Goal: Information Seeking & Learning: Learn about a topic

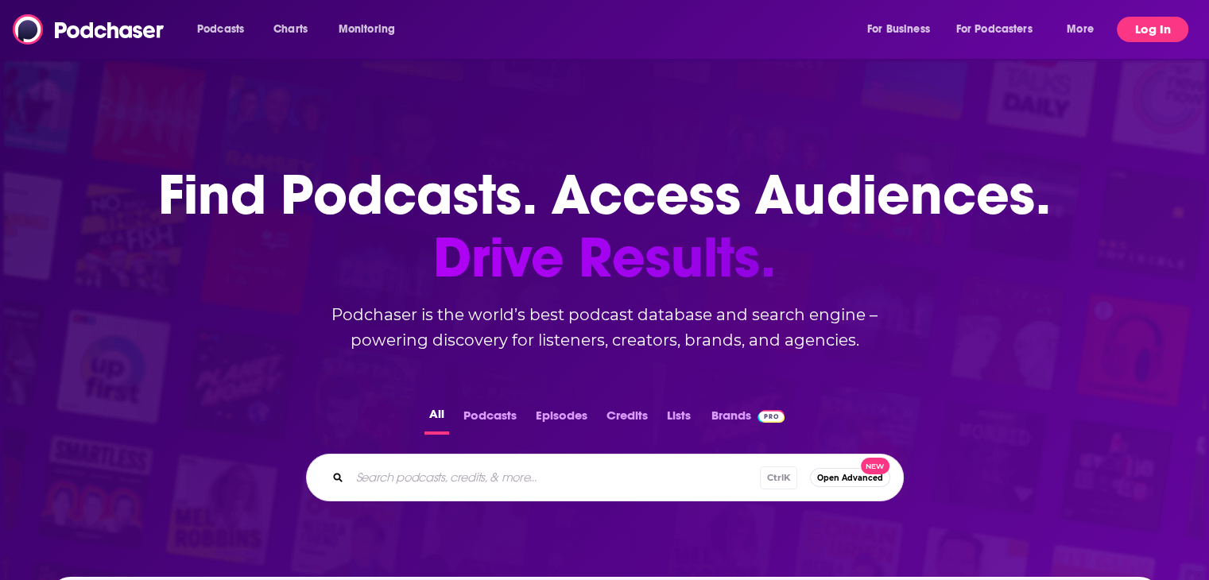
click at [1159, 26] on button "Log In" at bounding box center [1153, 29] width 72 height 25
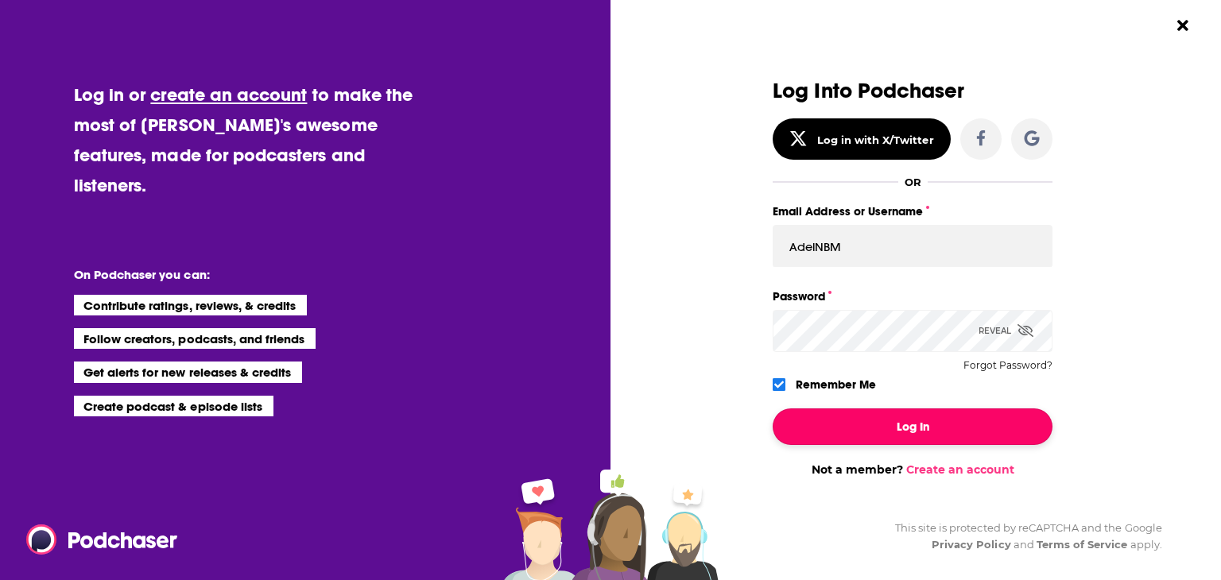
click at [821, 431] on button "Log In" at bounding box center [912, 426] width 280 height 37
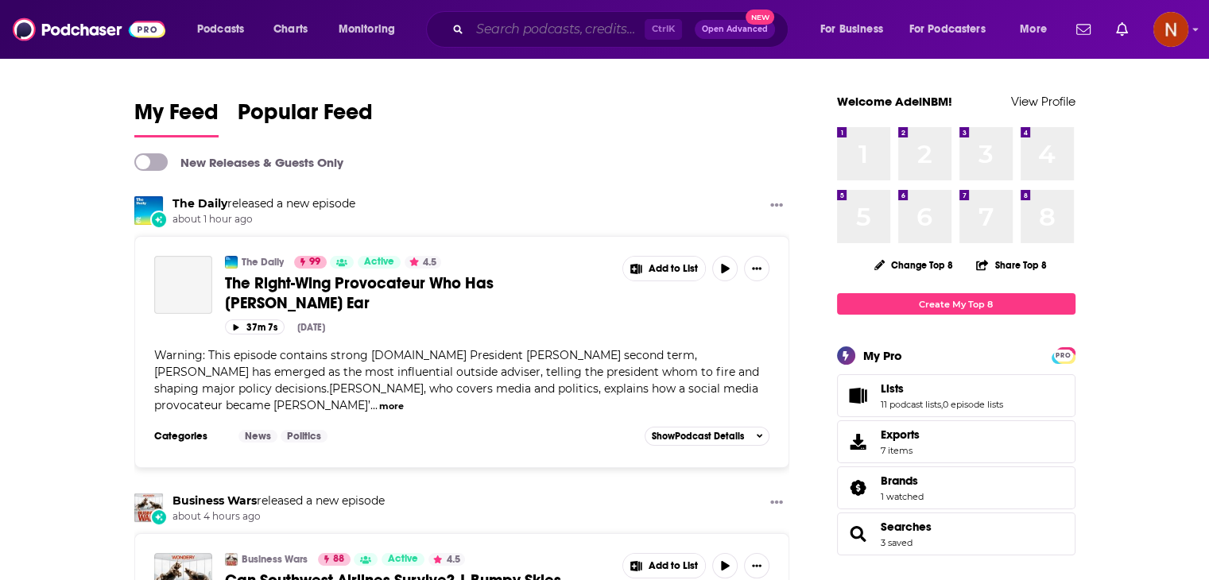
click at [549, 26] on input "Search podcasts, credits, & more..." at bounding box center [557, 29] width 175 height 25
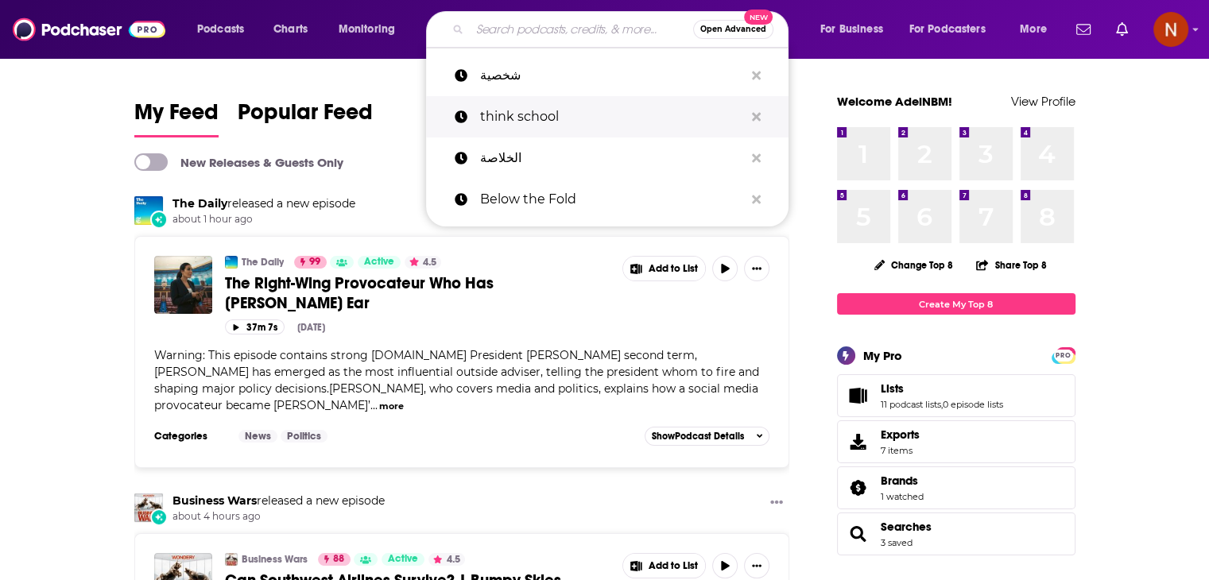
click at [515, 114] on p "think school" at bounding box center [612, 116] width 264 height 41
type input "think school"
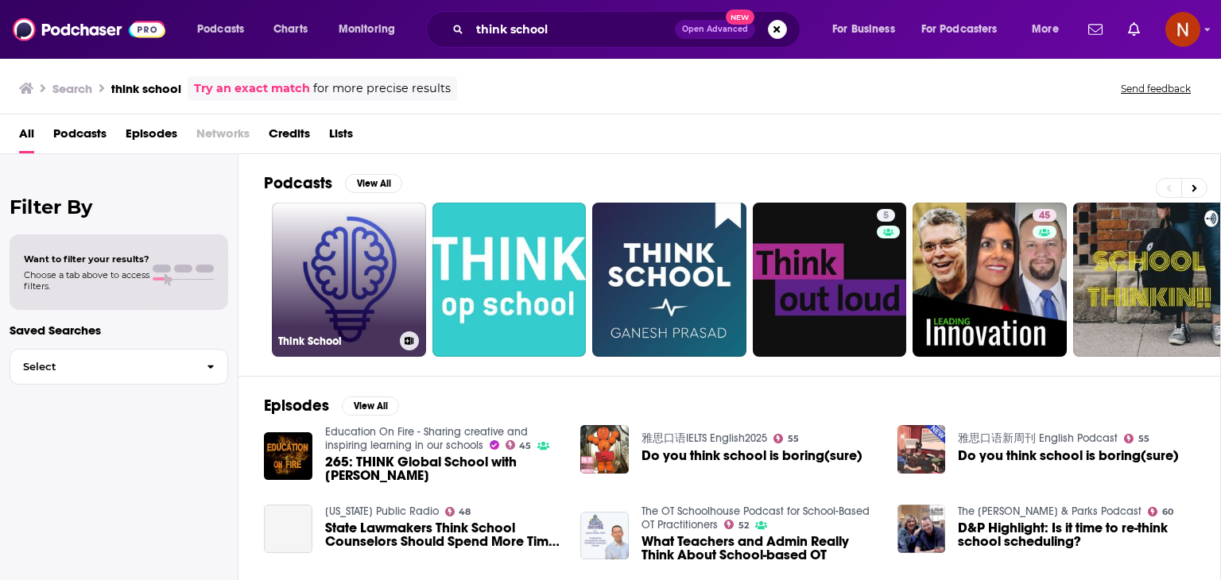
click at [319, 273] on link "Think School" at bounding box center [349, 280] width 154 height 154
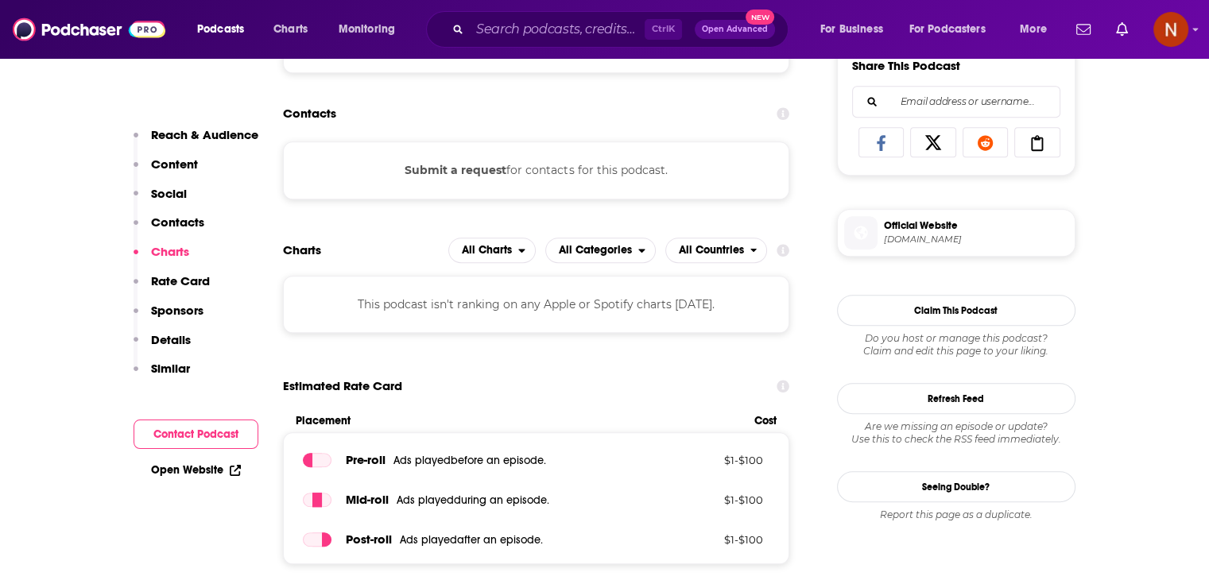
scroll to position [900, 0]
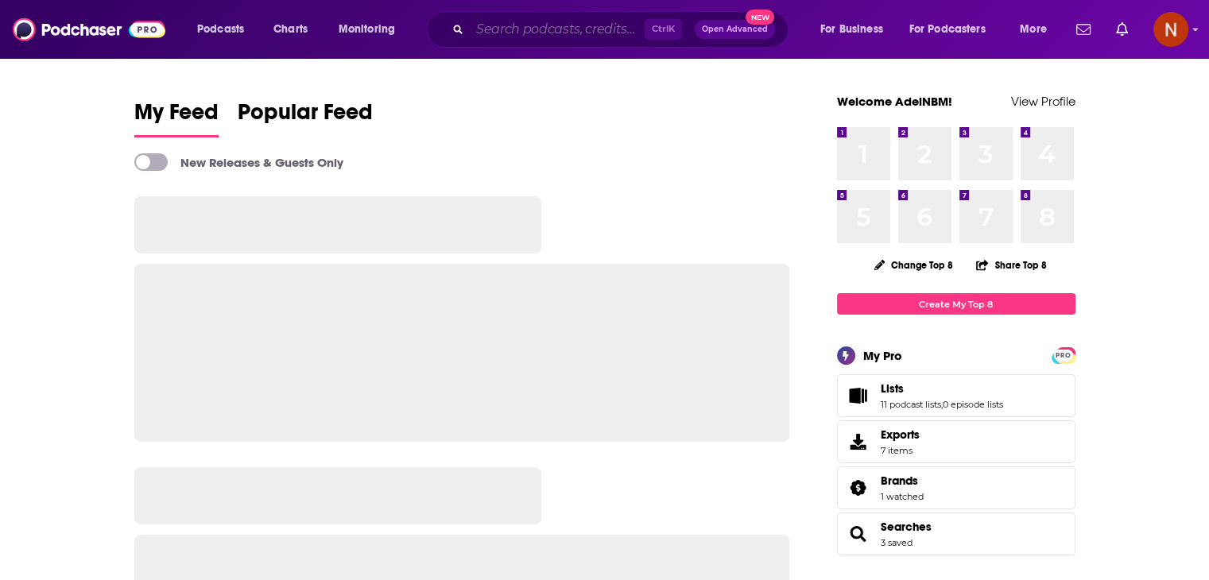
click at [499, 33] on input "Search podcasts, credits, & more..." at bounding box center [557, 29] width 175 height 25
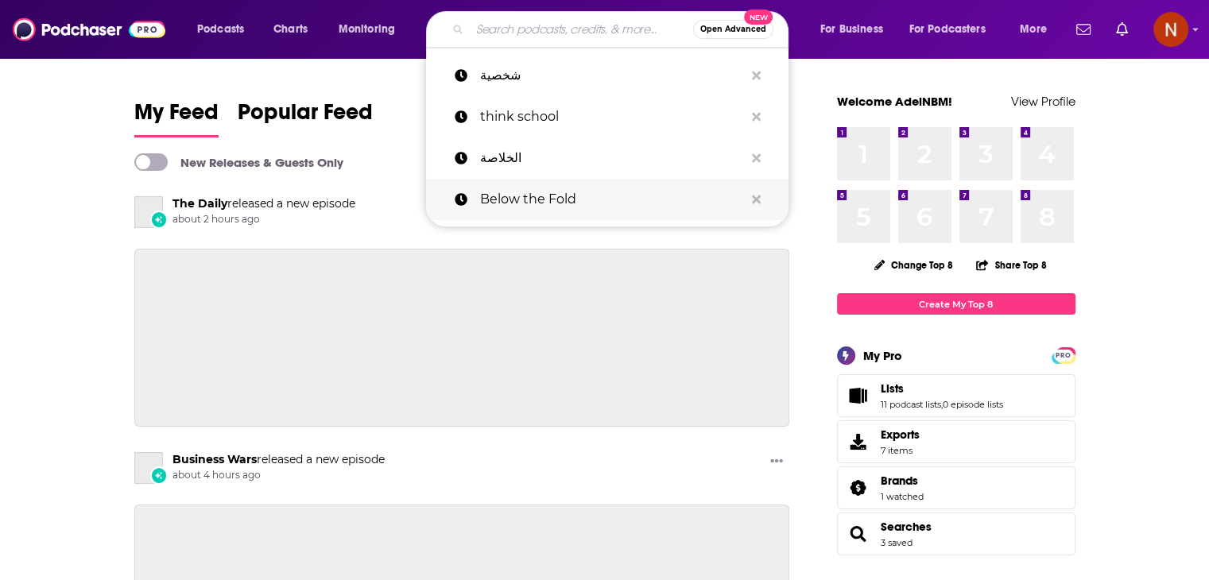
click at [512, 189] on p "Below the Fold" at bounding box center [612, 199] width 264 height 41
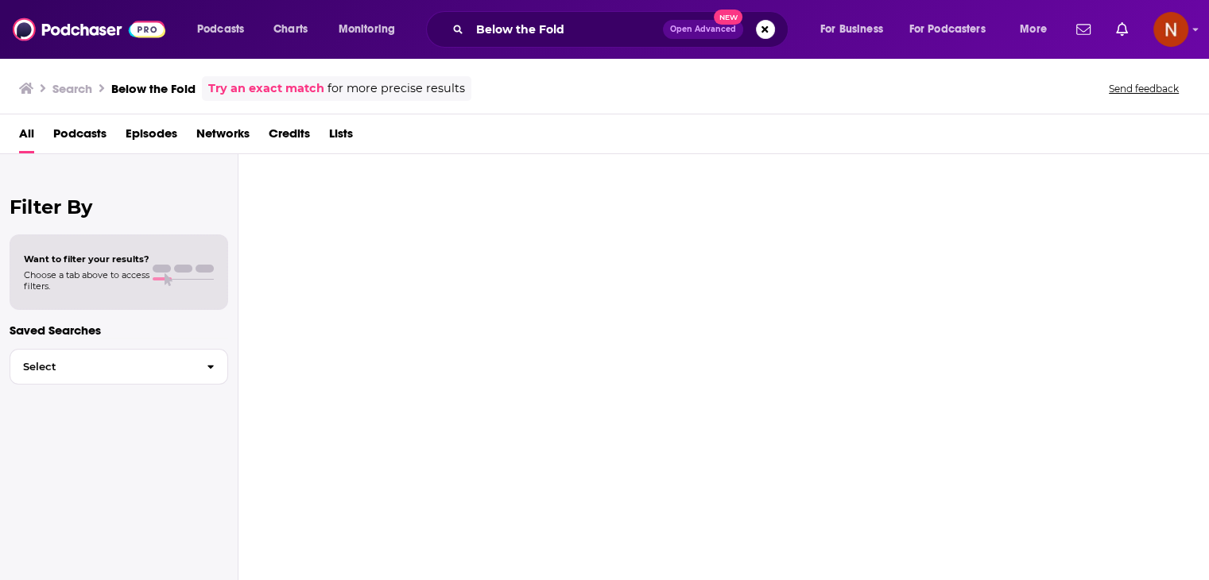
type input "Below the Fold"
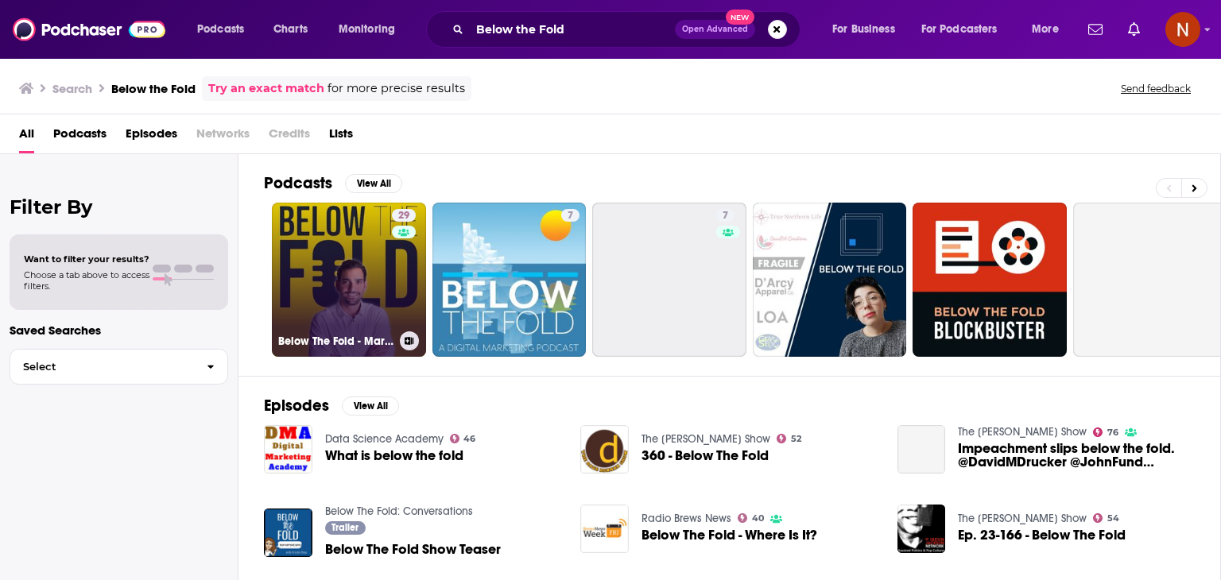
click at [363, 280] on link "29 Below The Fold - Marketing & Advertising Show" at bounding box center [349, 280] width 154 height 154
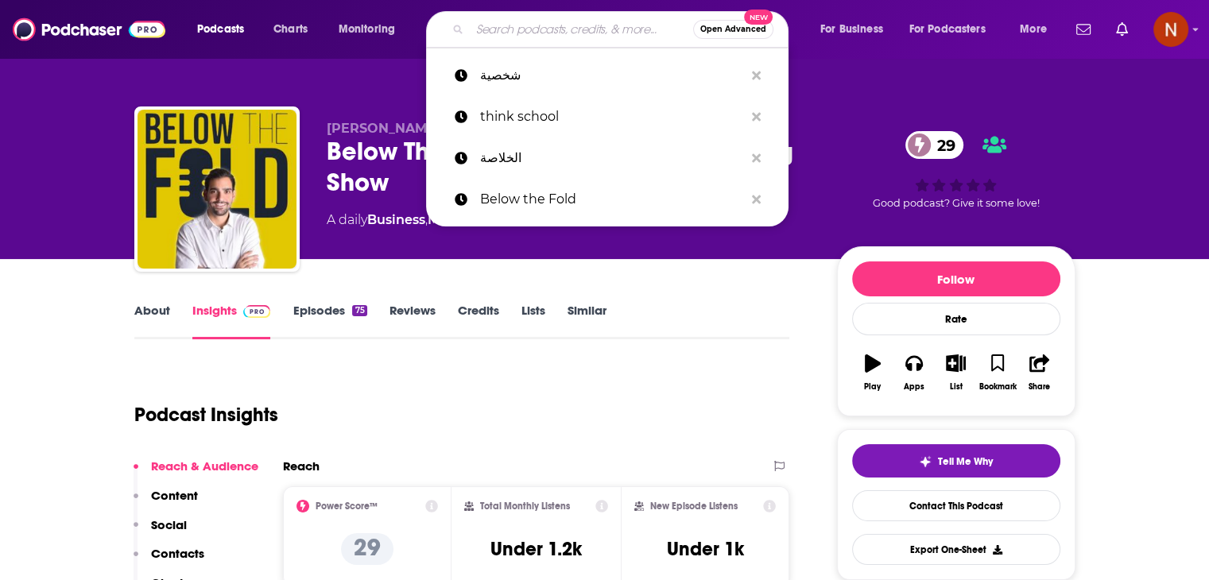
click at [532, 33] on input "Search podcasts, credits, & more..." at bounding box center [581, 29] width 223 height 25
paste input "Coucou MA Biche"
type input "Coucou MA Biche"
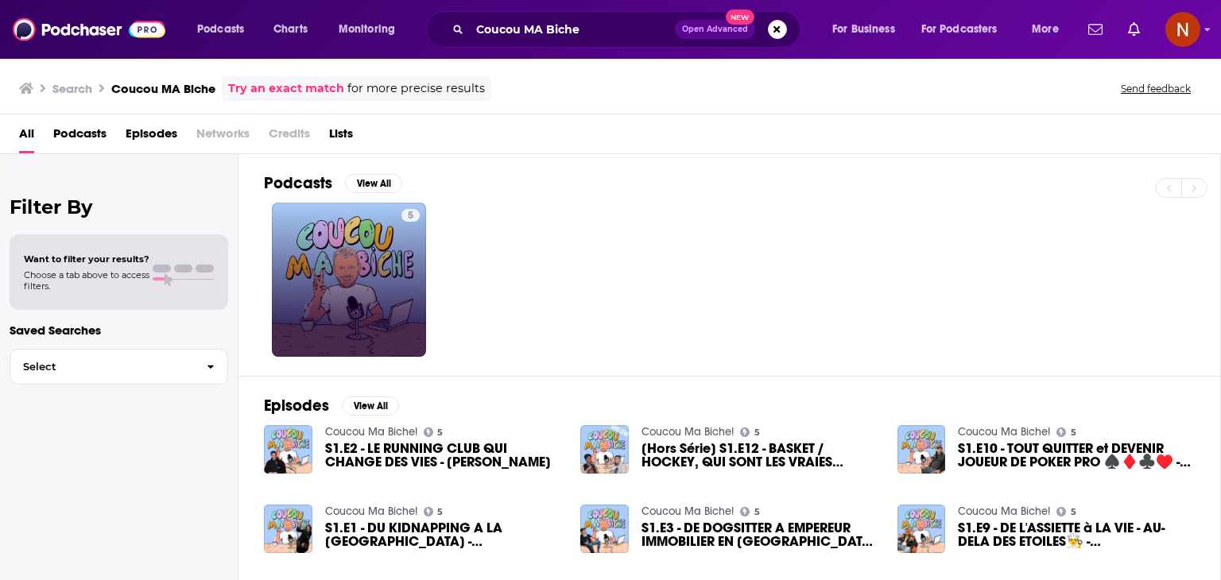
click at [391, 288] on link "5" at bounding box center [349, 280] width 154 height 154
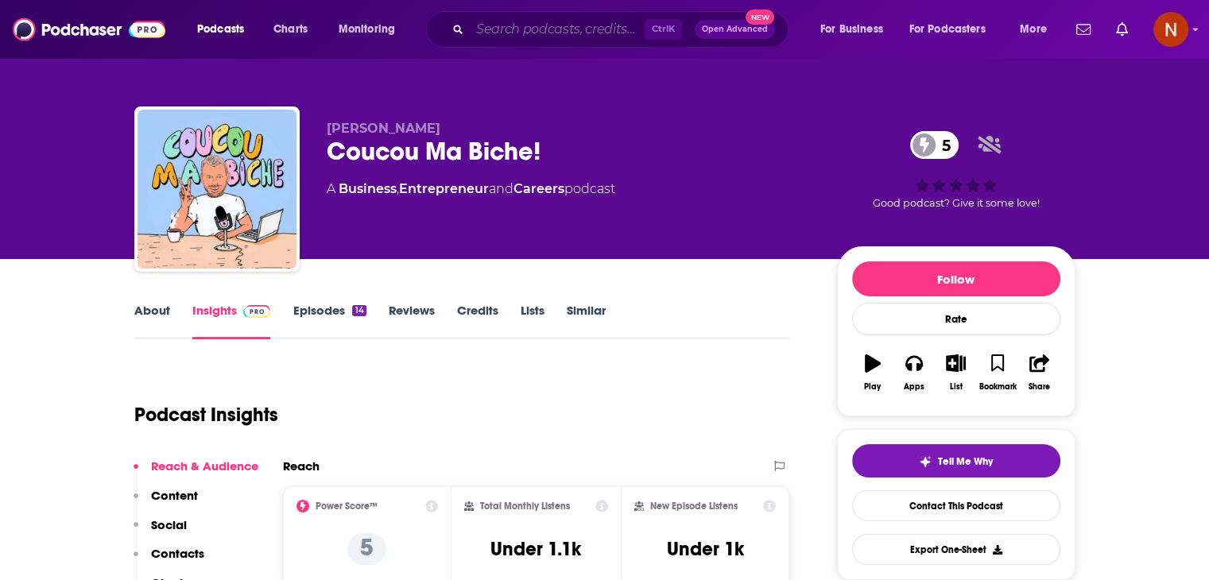
click at [540, 35] on input "Search podcasts, credits, & more..." at bounding box center [557, 29] width 175 height 25
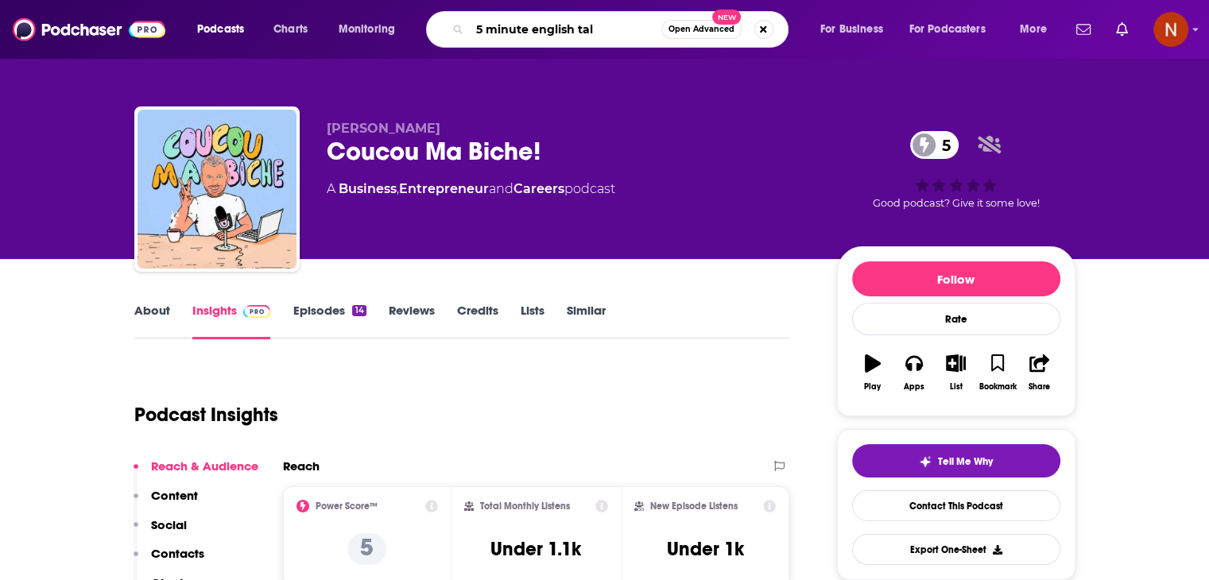
type input "5 minute english talk"
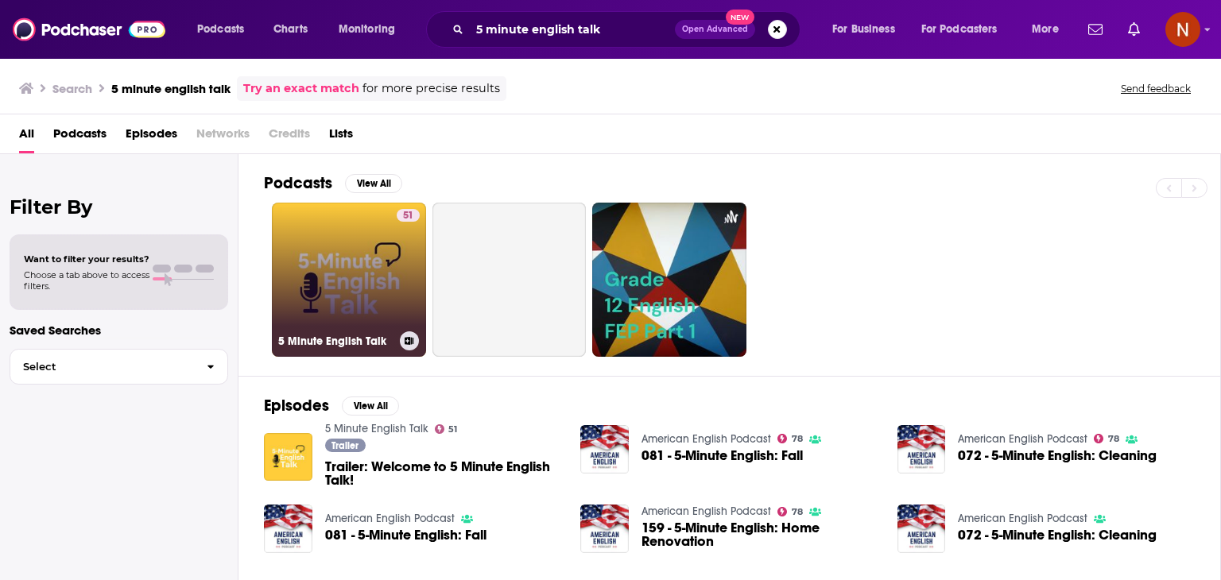
click at [377, 271] on link "51 5 Minute English Talk" at bounding box center [349, 280] width 154 height 154
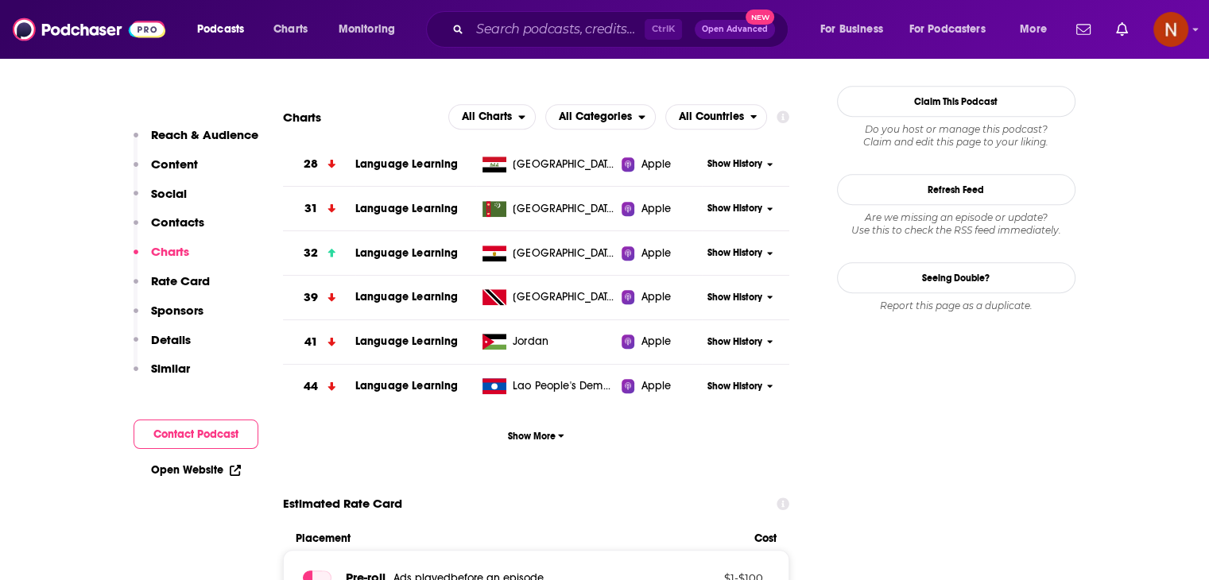
scroll to position [1450, 0]
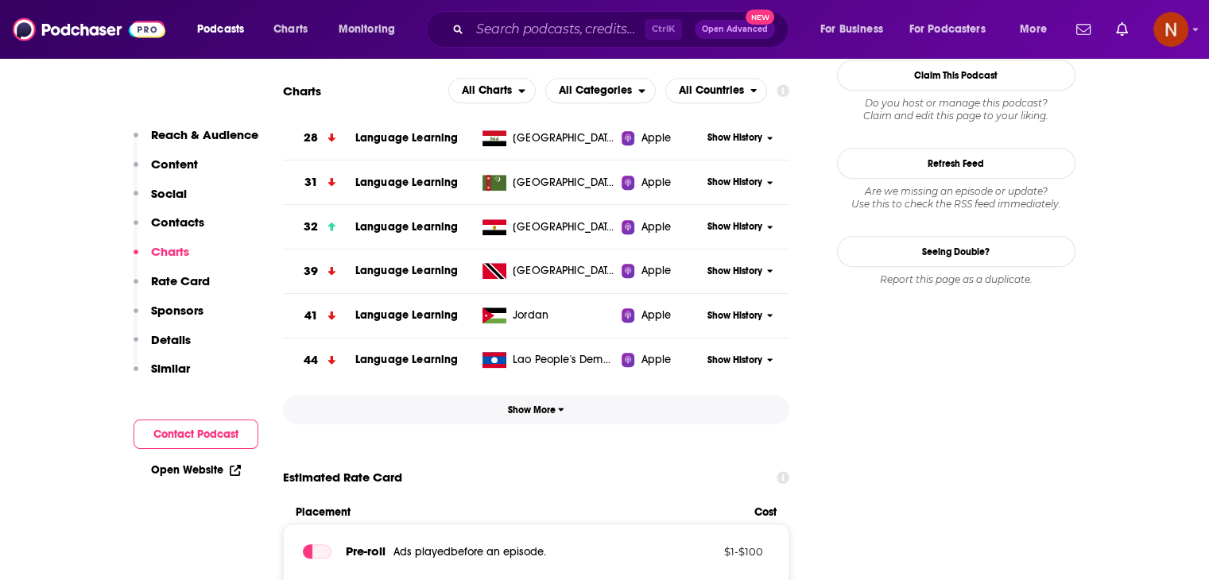
click at [521, 420] on button "Show More" at bounding box center [536, 409] width 507 height 29
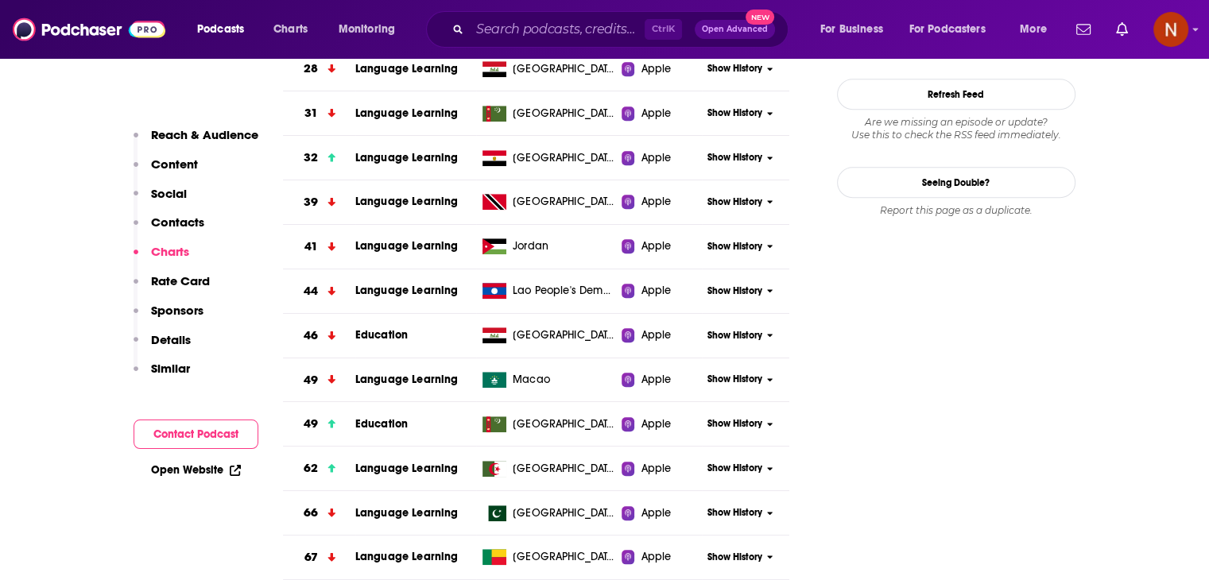
scroll to position [938, 0]
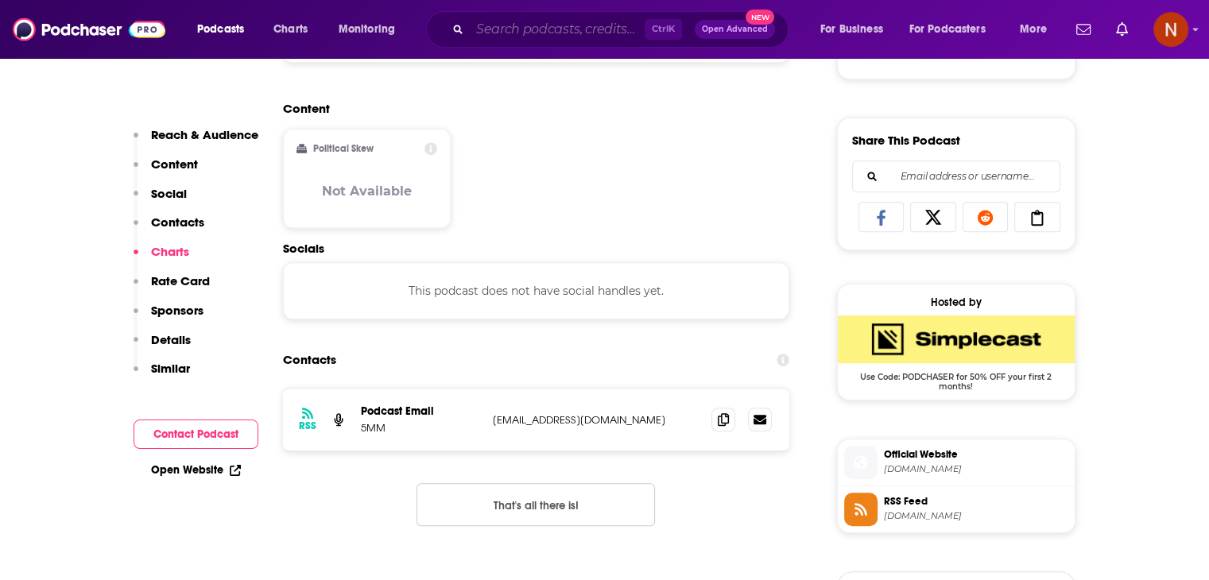
click at [590, 38] on input "Search podcasts, credits, & more..." at bounding box center [557, 29] width 175 height 25
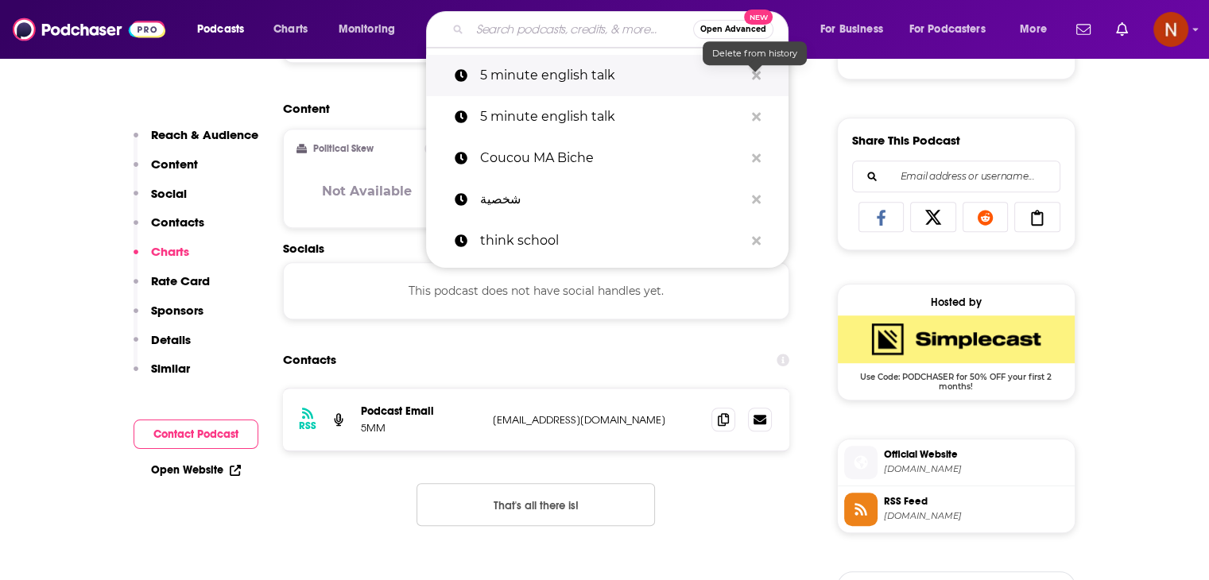
click at [756, 79] on icon "Search podcasts, credits, & more..." at bounding box center [756, 75] width 9 height 13
click at [755, 78] on icon "Search podcasts, credits, & more..." at bounding box center [756, 75] width 9 height 13
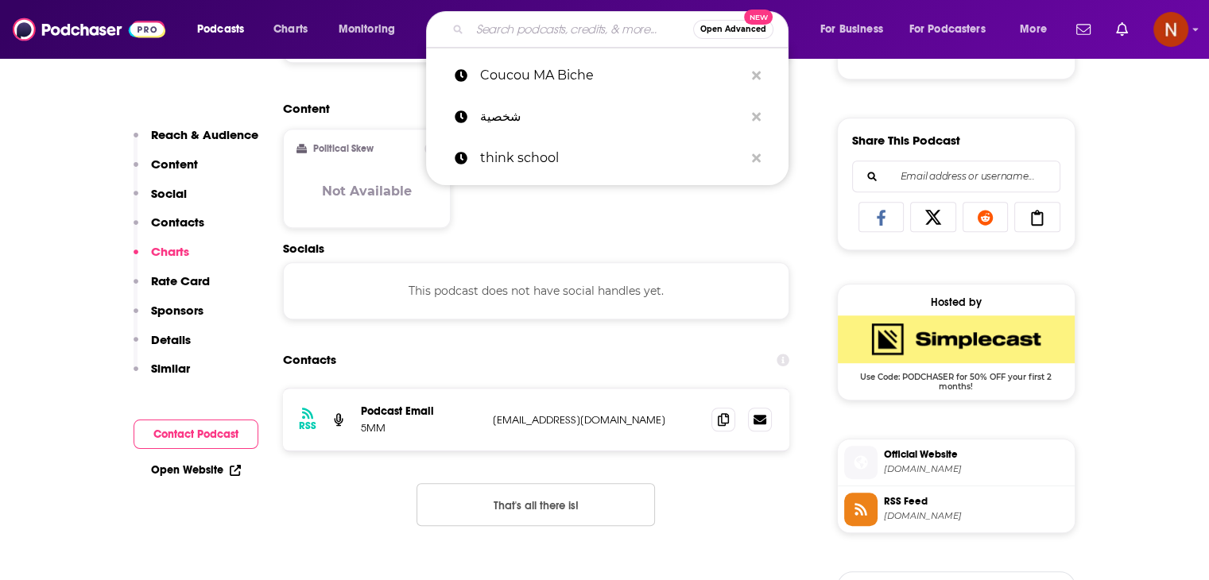
click at [600, 25] on input "Search podcasts, credits, & more..." at bounding box center [581, 29] width 223 height 25
